Goal: Information Seeking & Learning: Find specific fact

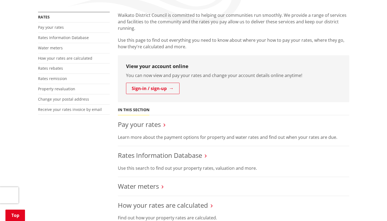
scroll to position [97, 0]
click at [54, 38] on link "Rates Information Database" at bounding box center [63, 38] width 51 height 5
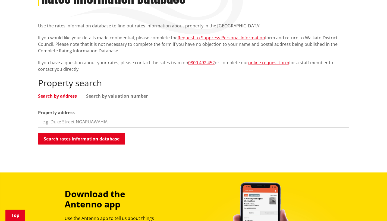
scroll to position [87, 0]
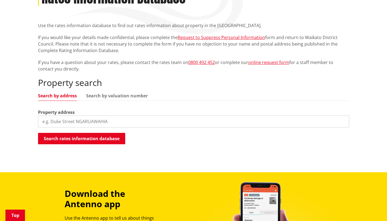
click at [46, 121] on input "search" at bounding box center [193, 122] width 311 height 12
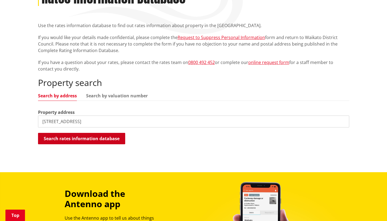
click at [45, 139] on button "Search rates information database" at bounding box center [81, 138] width 87 height 11
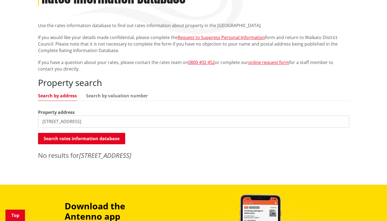
click at [101, 120] on input "85 Helenslee Road, Pokeno" at bounding box center [193, 122] width 311 height 12
type input "85 Helens"
click at [104, 141] on button "Search rates information database" at bounding box center [81, 138] width 87 height 11
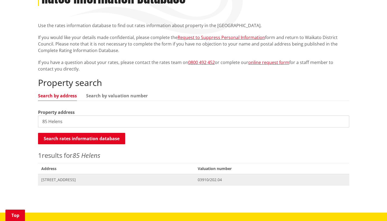
click at [61, 180] on span "85 Helenslee Road POKENO" at bounding box center [116, 179] width 150 height 5
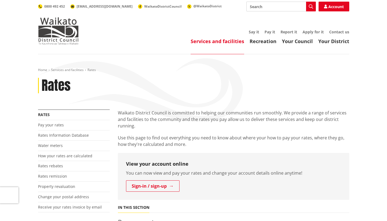
scroll to position [97, 0]
